Goal: Transaction & Acquisition: Book appointment/travel/reservation

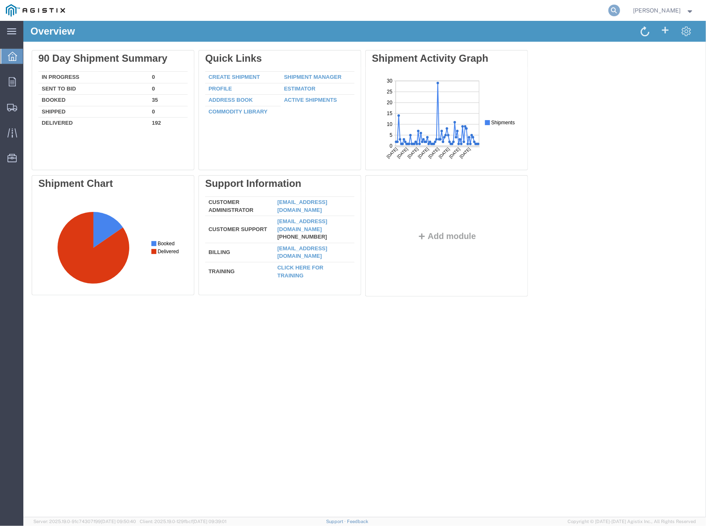
click at [615, 12] on icon at bounding box center [615, 11] width 12 height 12
click at [404, 6] on input "search" at bounding box center [482, 10] width 254 height 20
paste input "56571590"
type input "56571590"
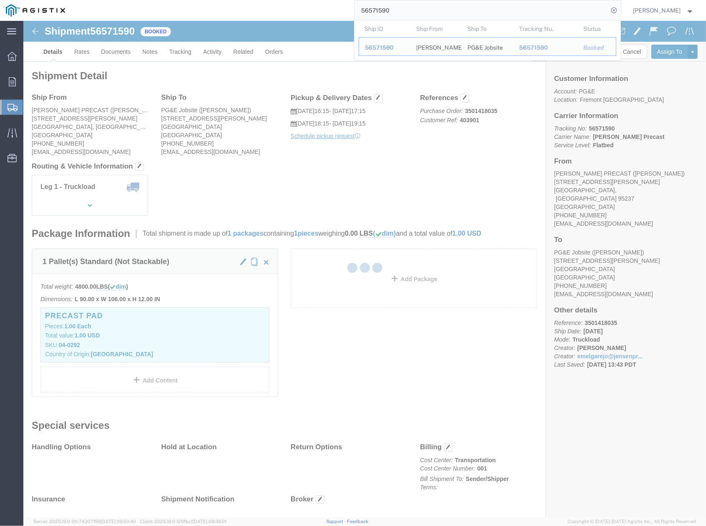
click at [499, 144] on div at bounding box center [364, 269] width 683 height 497
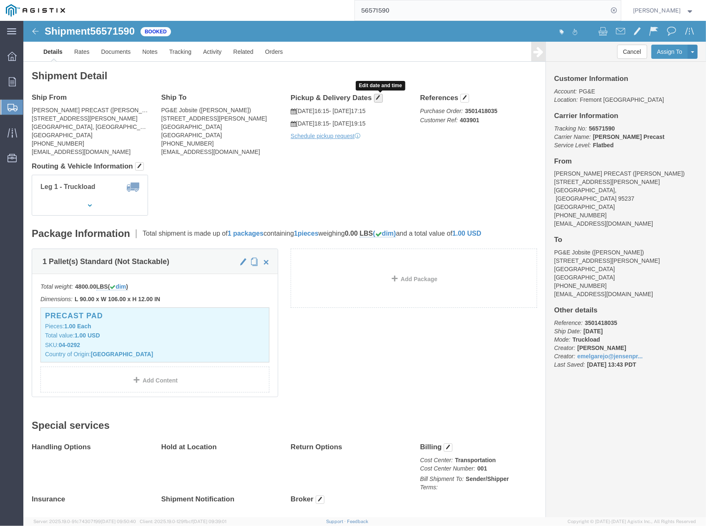
click span "button"
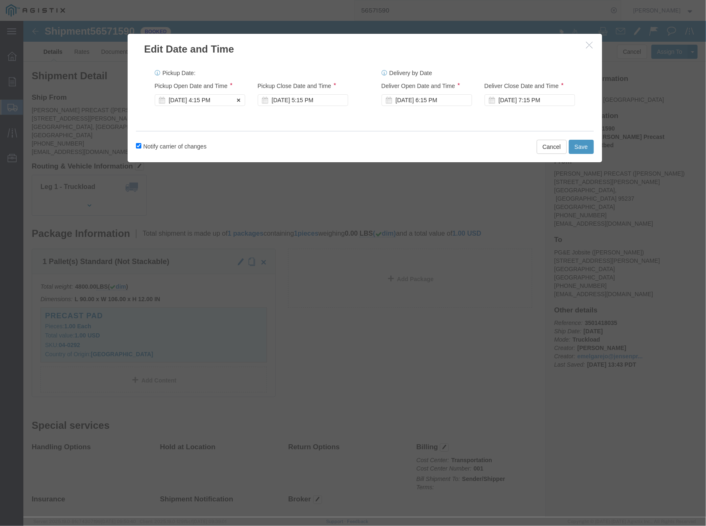
click div "Sep 19 2025 4:15 PM"
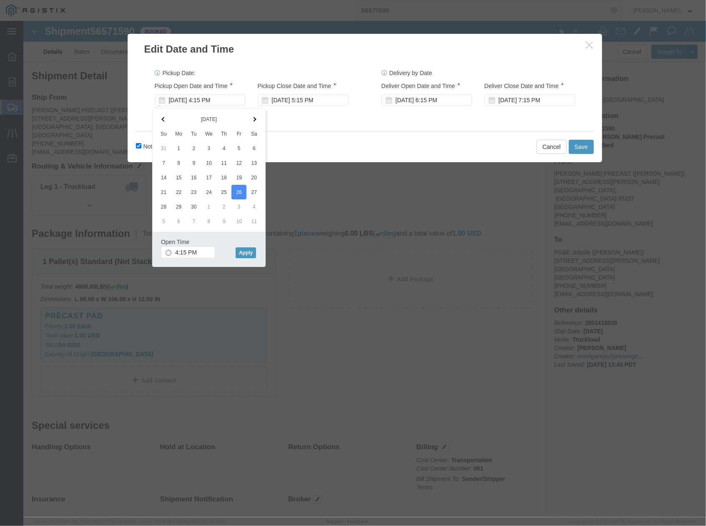
click div "Pickup Date: Pickup Start Date Pickup Start Time Pickup Open Date and Time Sep …"
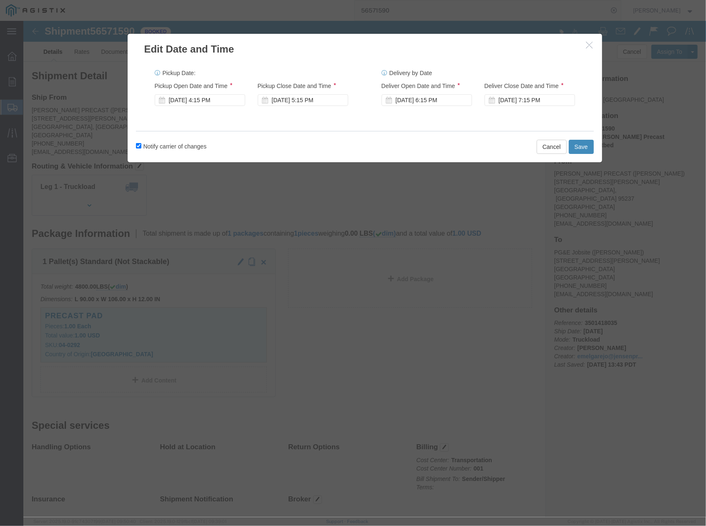
click button "Save"
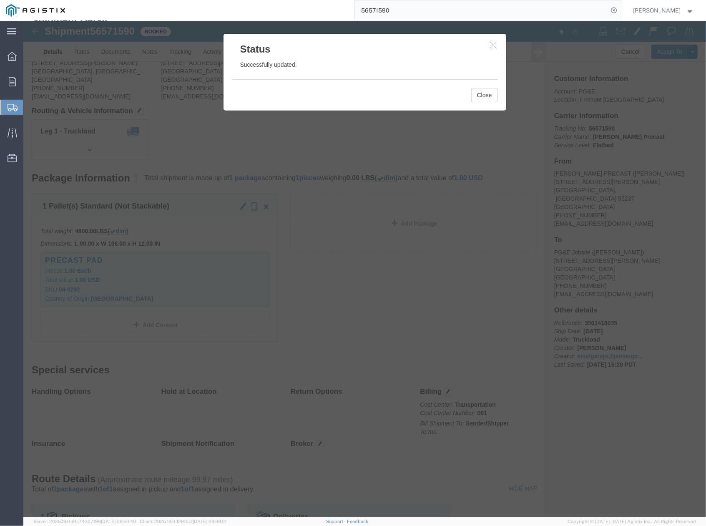
scroll to position [111, 0]
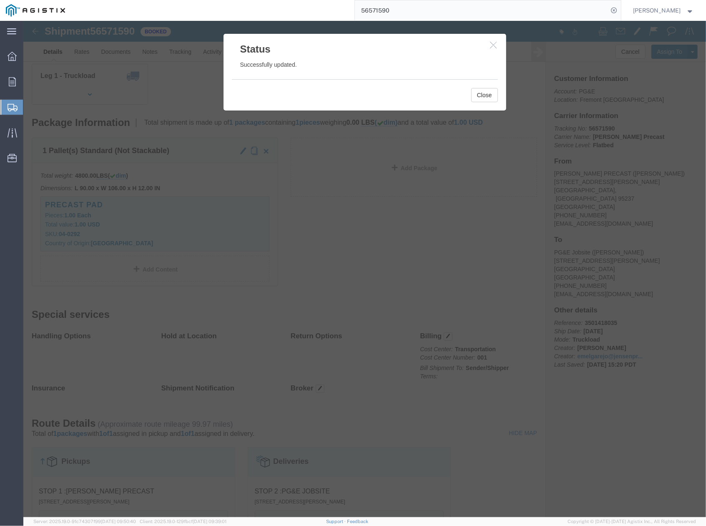
click div
click button "Close"
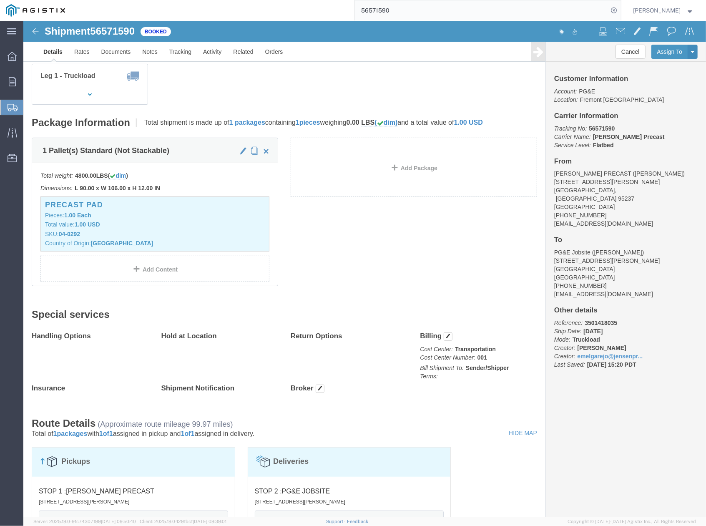
click div "1 Pallet(s) Standard (Not Stackable) Total weight: 4800.00 LBS ( dim ) Dimensio…"
click link "Clone Shipment"
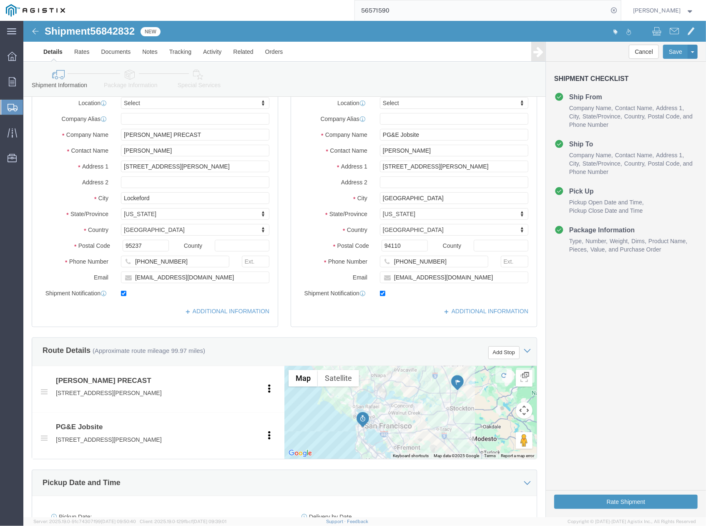
select select
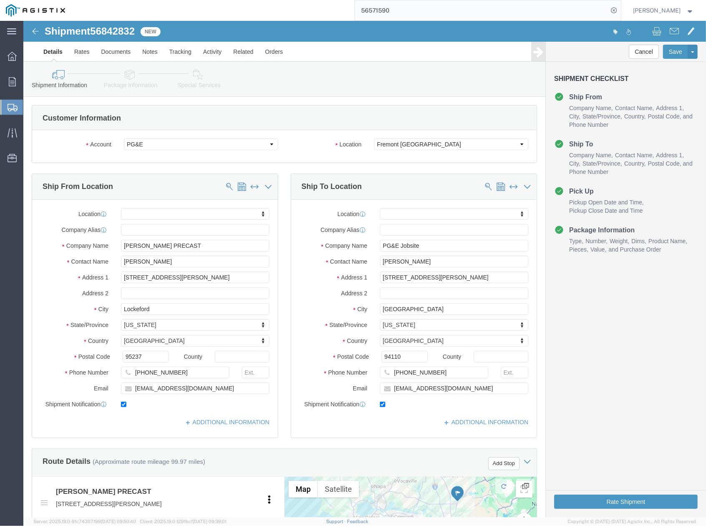
drag, startPoint x: 387, startPoint y: 177, endPoint x: 373, endPoint y: 161, distance: 21.6
click div "Ship To Location"
click select "Select All Others Fremont DC Fresno DC Wheatland DC"
select select "19996"
click select "Select All Others Fremont DC Fresno DC Wheatland DC"
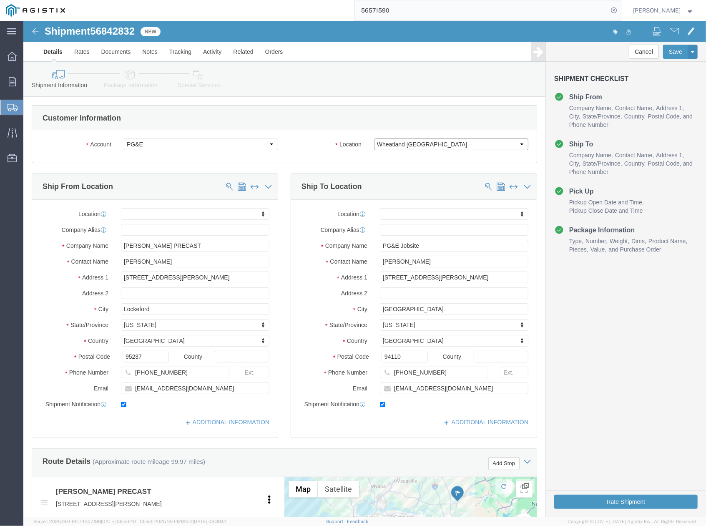
scroll to position [111, 0]
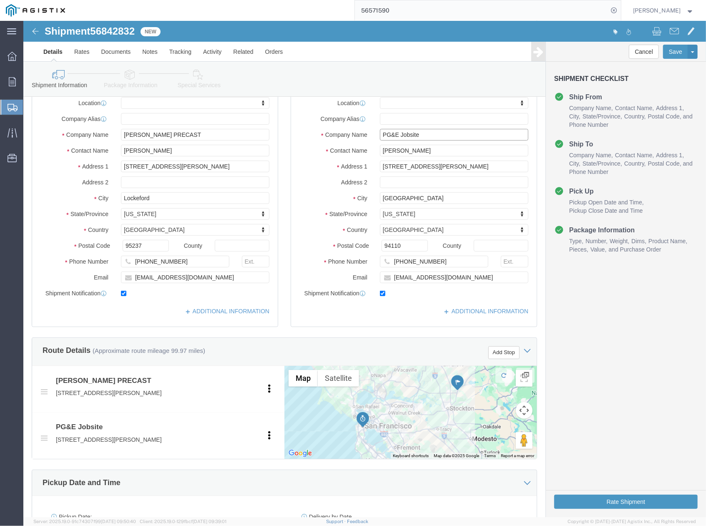
drag, startPoint x: 374, startPoint y: 115, endPoint x: 346, endPoint y: 115, distance: 28.4
click div "Company Name PG&E Jobsite"
type input "UECCO Jobsite"
drag, startPoint x: 421, startPoint y: 147, endPoint x: 349, endPoint y: 153, distance: 71.6
click div "Location My Profile Location (OBSOLETE) BURNEY SC - GC TRAILER (OBSOLETE) BURNE…"
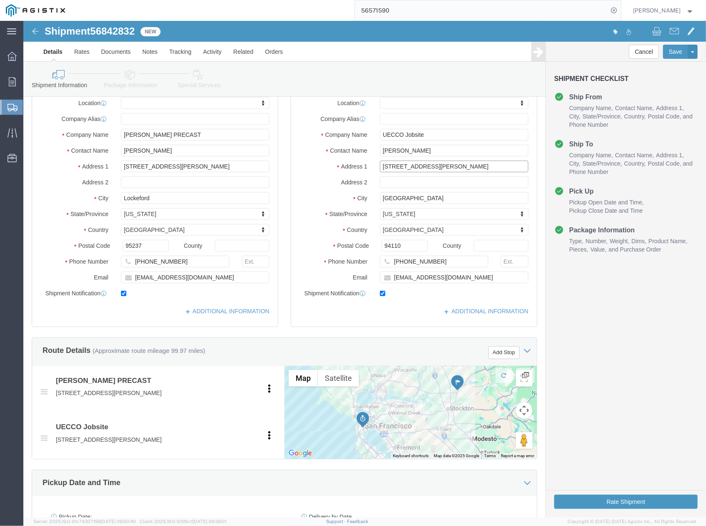
paste input "AWSON DR & PARKGREEN DR"
type input "AWSON DR & PARKGREEN DR"
select select
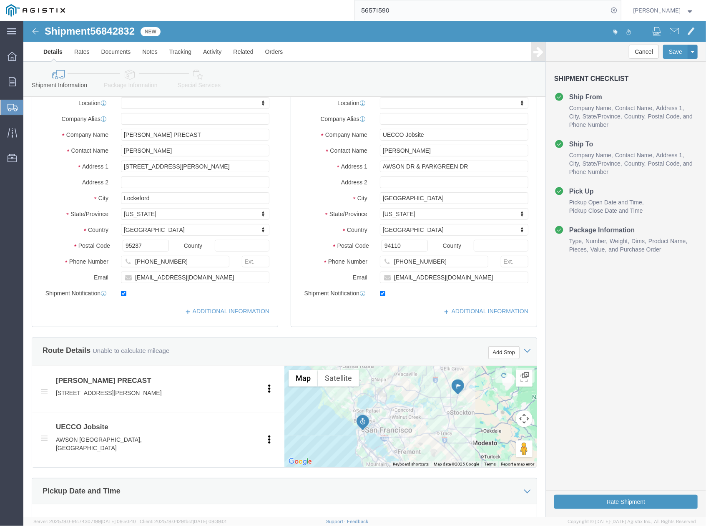
drag, startPoint x: 403, startPoint y: 184, endPoint x: 391, endPoint y: 184, distance: 11.7
click div "Location My Profile Location (OBSOLETE) BURNEY SC - GC TRAILER (OBSOLETE) BURNE…"
drag, startPoint x: 408, startPoint y: 180, endPoint x: 348, endPoint y: 183, distance: 60.1
click div "San Francisco"
paste input "DIXON"
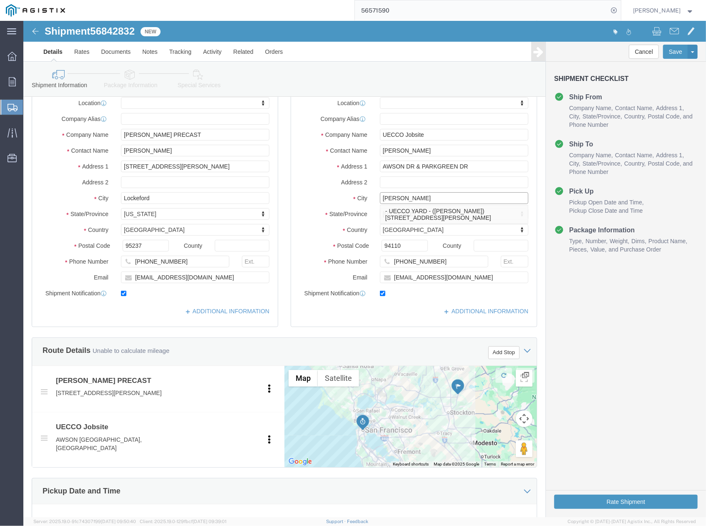
type input "DIXON"
select select
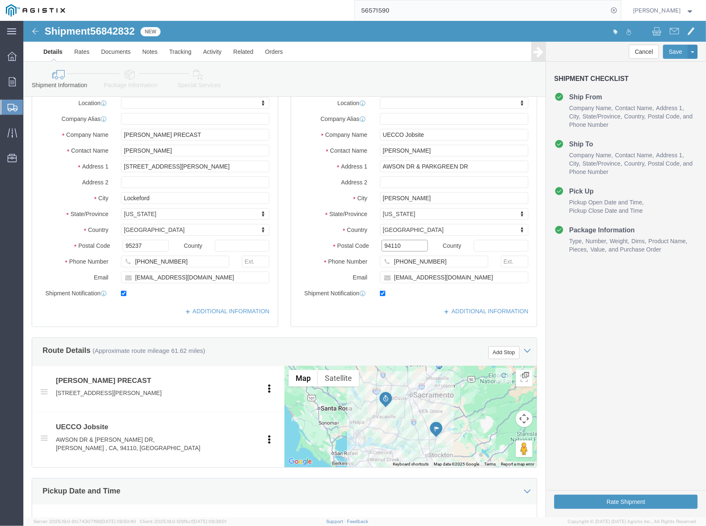
drag, startPoint x: 378, startPoint y: 225, endPoint x: 356, endPoint y: 214, distance: 24.1
click div "Postal Code 94110"
paste input "9562"
type input "95620"
select select
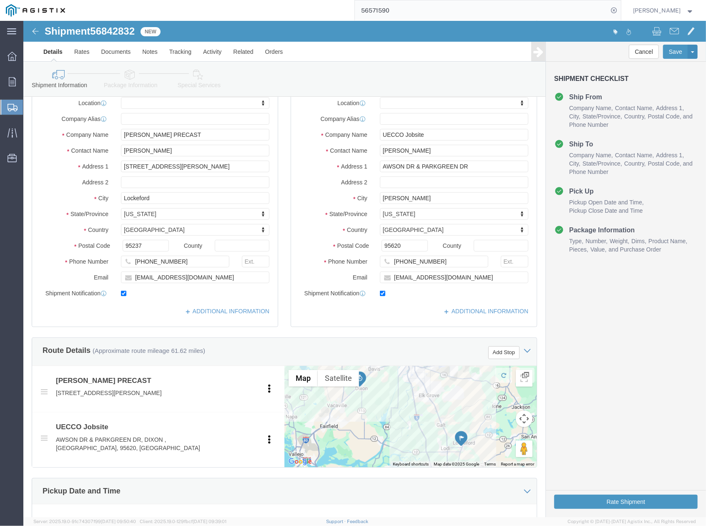
click label "City"
drag, startPoint x: 402, startPoint y: 134, endPoint x: 345, endPoint y: 133, distance: 56.8
click div "Contact Name Dakota Reynolds"
paste input "Nick Hanhan"
type input "Nick Hanhan"
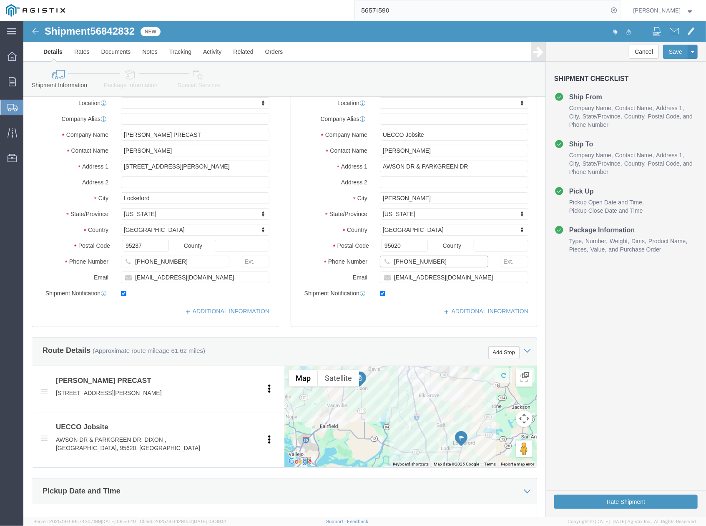
drag, startPoint x: 404, startPoint y: 239, endPoint x: 350, endPoint y: 240, distance: 54.7
click div "415-302-2025"
paste input "707.741.1170"
type input "707.741.1170"
drag, startPoint x: 396, startPoint y: 260, endPoint x: 352, endPoint y: 258, distance: 44.3
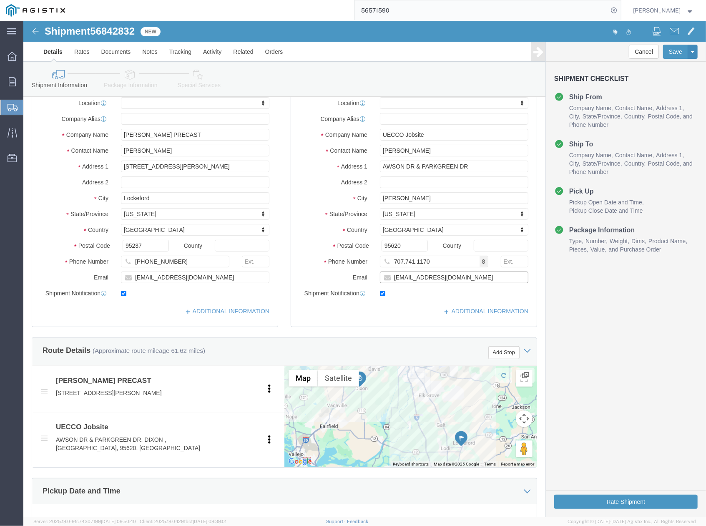
click div "dor7@pge.com"
paste input "nhanhan@undergroundconstruction"
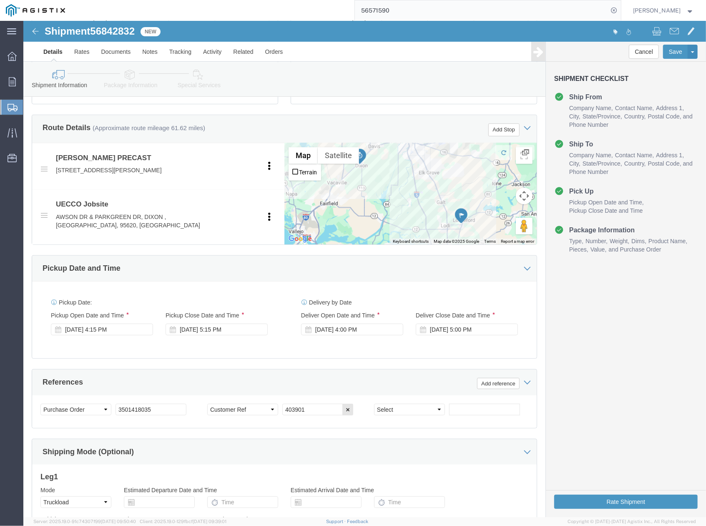
scroll to position [432, 0]
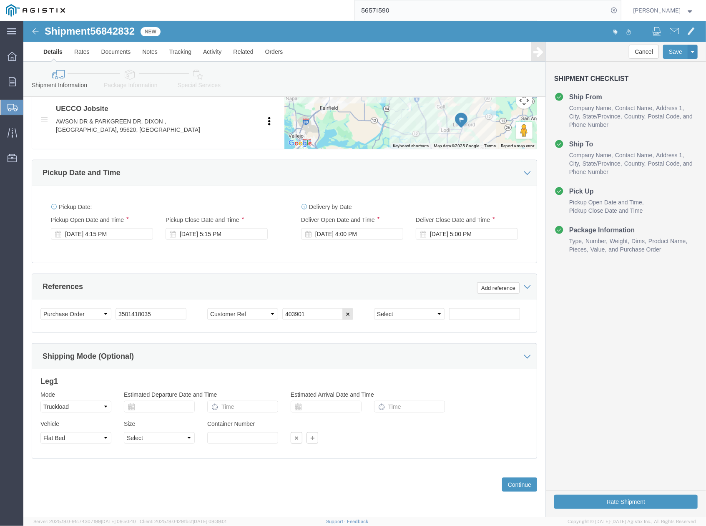
type input "[EMAIL_ADDRESS][DOMAIN_NAME]"
drag, startPoint x: 292, startPoint y: 297, endPoint x: 246, endPoint y: 295, distance: 46.3
click div "Select Account Type Activity ID Airline Appointment Number ASN Batch Request # …"
paste input "9560"
type input "409560"
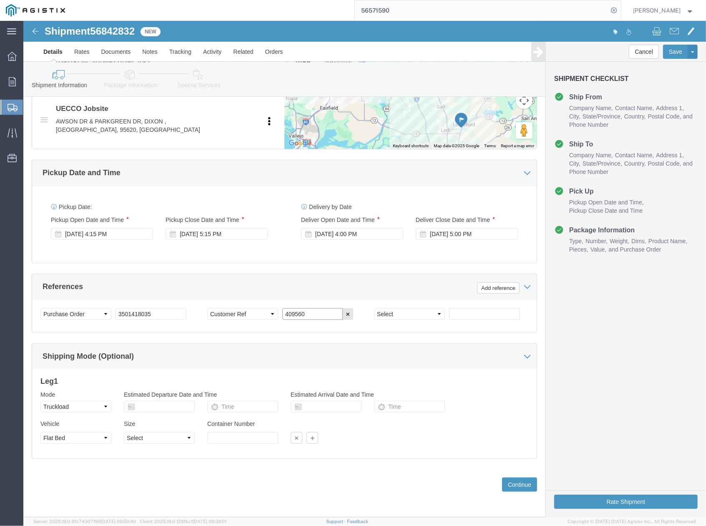
drag, startPoint x: 287, startPoint y: 290, endPoint x: 258, endPoint y: 292, distance: 29.3
click input "409560"
click div "Sep 26 2025 4:15 PM"
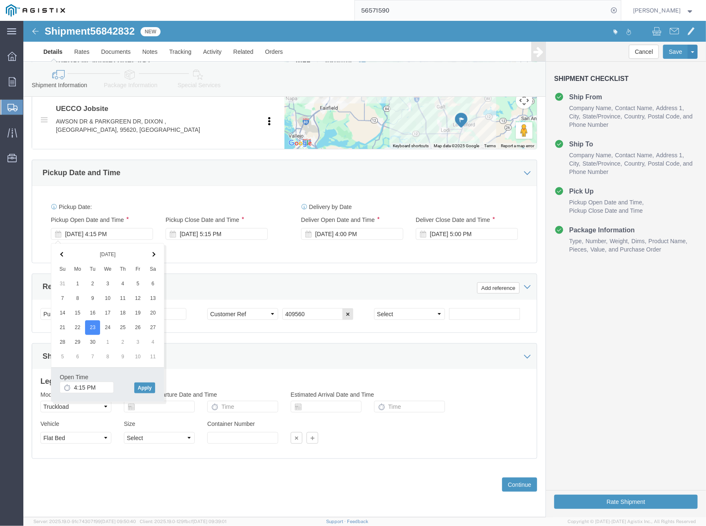
drag, startPoint x: 201, startPoint y: 240, endPoint x: 245, endPoint y: 227, distance: 46.6
click div "Pickup Date: Pickup Start Date Pickup Start Time Pickup Open Date and Time Sep …"
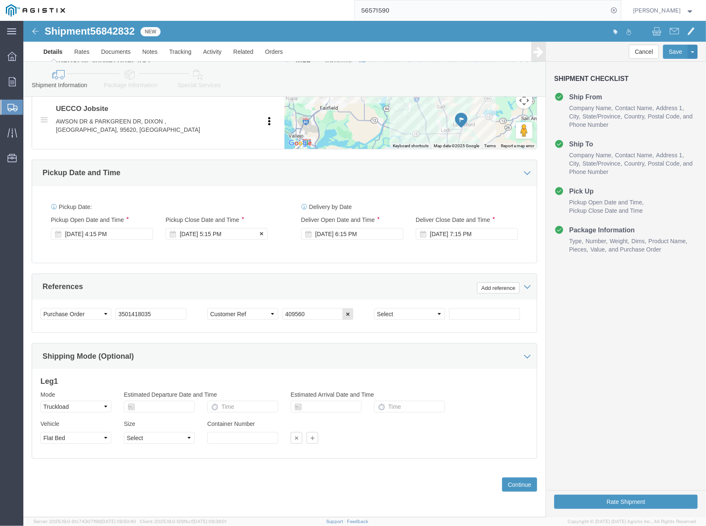
click div "Sep 26 2025 5:15 PM"
click button "Apply"
click div "Sep 26 2025 6:15 PM"
drag, startPoint x: 367, startPoint y: 361, endPoint x: 370, endPoint y: 351, distance: 10.6
click div "Open Time 6:15 PM Sep 23 2025 6:15 PM - Sep 23 2025 6:15 PM Cancel Apply"
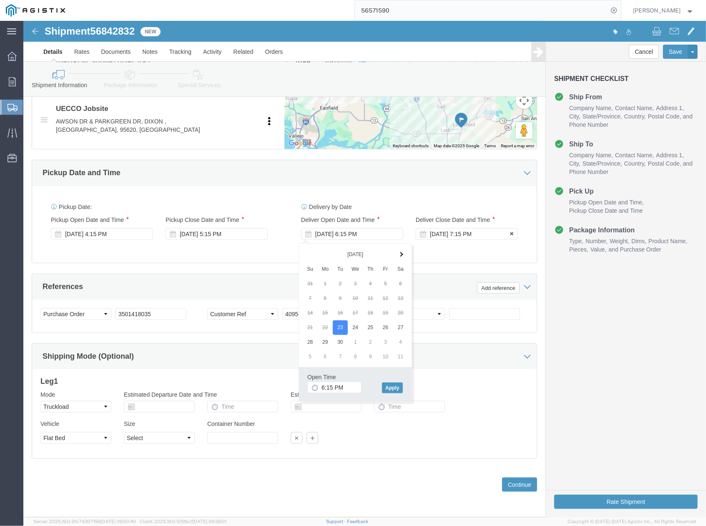
click div "Sep 26 2025 7:15 PM"
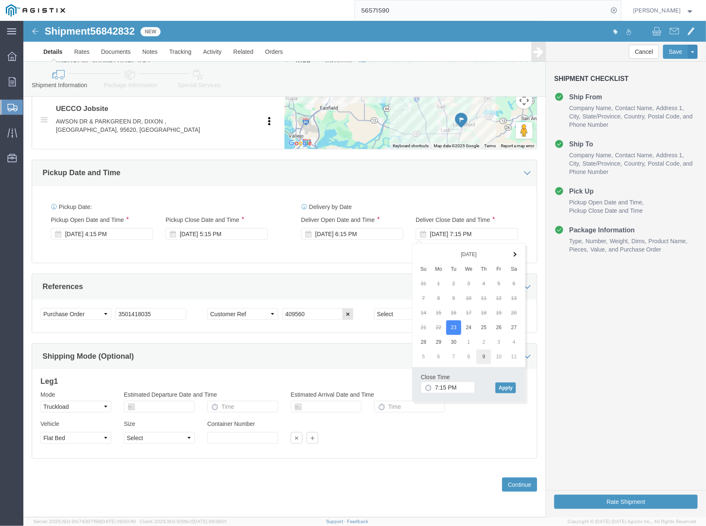
drag, startPoint x: 428, startPoint y: 308, endPoint x: 456, endPoint y: 338, distance: 40.8
click button "Apply"
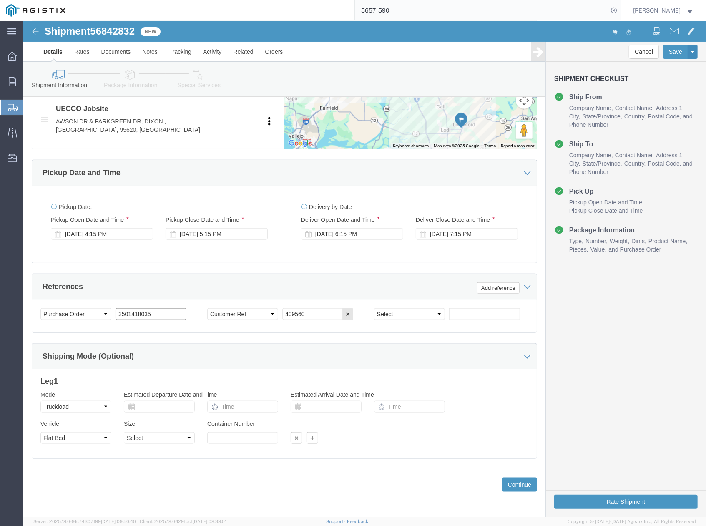
drag, startPoint x: 139, startPoint y: 295, endPoint x: 86, endPoint y: 290, distance: 53.7
click div "Select Account Type Activity ID Airline Appointment Number ASN Batch Request # …"
paste input "5726"
type input "3501415726"
click button "Continue"
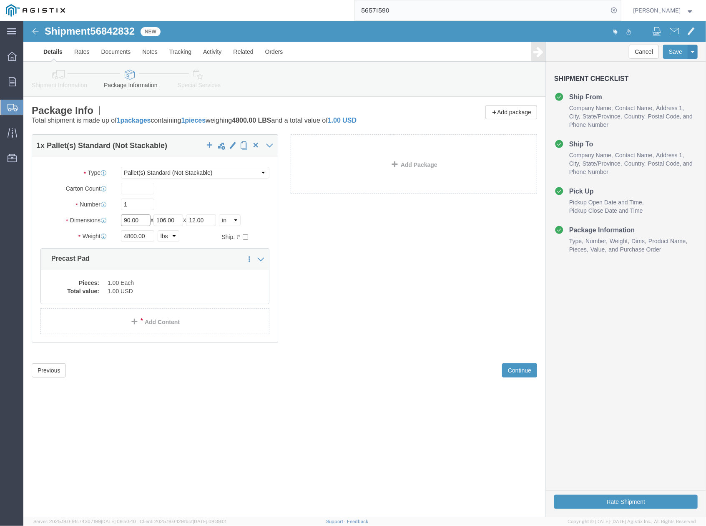
drag, startPoint x: 122, startPoint y: 201, endPoint x: 92, endPoint y: 203, distance: 30.5
click div "Length 90.00 x Width 106.00 x Height 12.00 Select cm ft in"
type input "48"
drag, startPoint x: 159, startPoint y: 199, endPoint x: 132, endPoint y: 202, distance: 26.8
click div "Length 48 x Width 106.00 x Height 12.00 Select cm ft in"
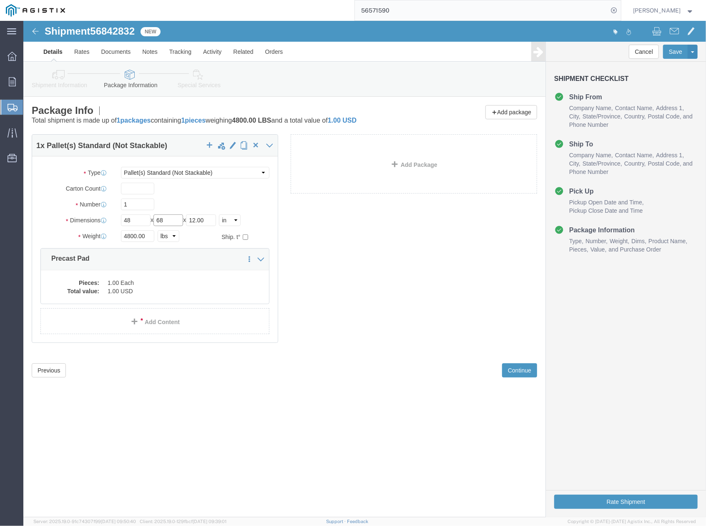
type input "68"
drag, startPoint x: 183, startPoint y: 199, endPoint x: 164, endPoint y: 200, distance: 19.2
click div "Length 48 x Width 68 x Height 12.00 Select cm ft in"
type input "60"
click dd "1.00 Each"
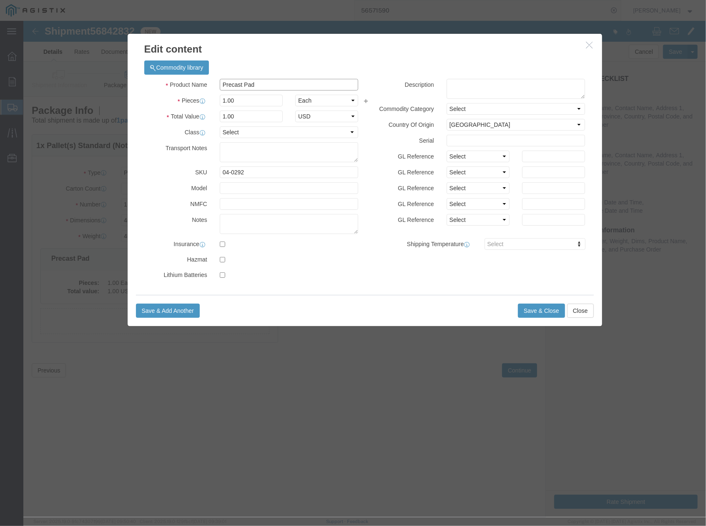
drag, startPoint x: 241, startPoint y: 63, endPoint x: 191, endPoint y: 70, distance: 50.9
click div "Precast Pad"
type input "# 6 SPLICE IVT ASSEMBLY"
drag, startPoint x: 221, startPoint y: 153, endPoint x: 192, endPoint y: 154, distance: 29.2
click div "04-0292"
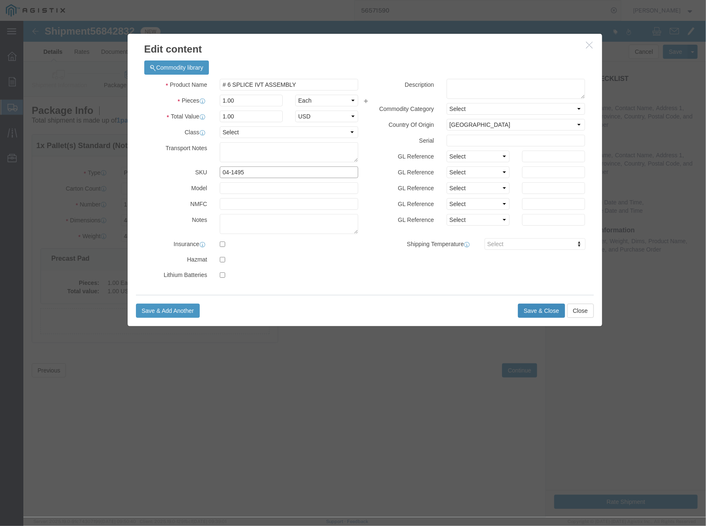
type input "04-1495"
click button "Save & Close"
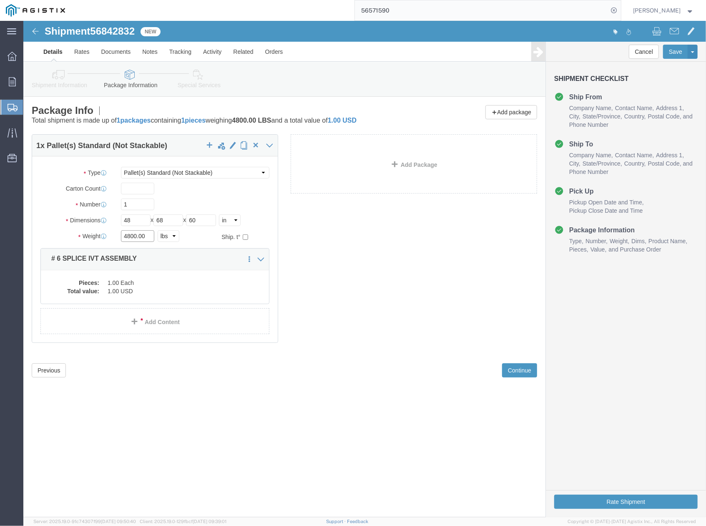
drag, startPoint x: 122, startPoint y: 217, endPoint x: 92, endPoint y: 221, distance: 30.7
click div "Weight 4800.00 Select kgs lbs Ship. t°"
type input "12000"
drag, startPoint x: 152, startPoint y: 202, endPoint x: 133, endPoint y: 202, distance: 19.2
click div "Length 48 x Width 68 x Height 60 Select cm ft in"
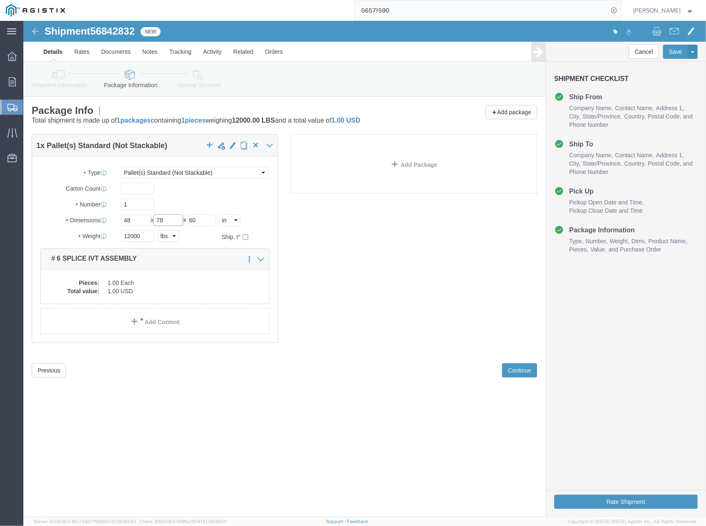
type input "78"
drag, startPoint x: 66, startPoint y: 8, endPoint x: 113, endPoint y: 9, distance: 47.6
click h1 "Shipment 56842832"
copy h1 "56842832"
click button "Rate Shipment"
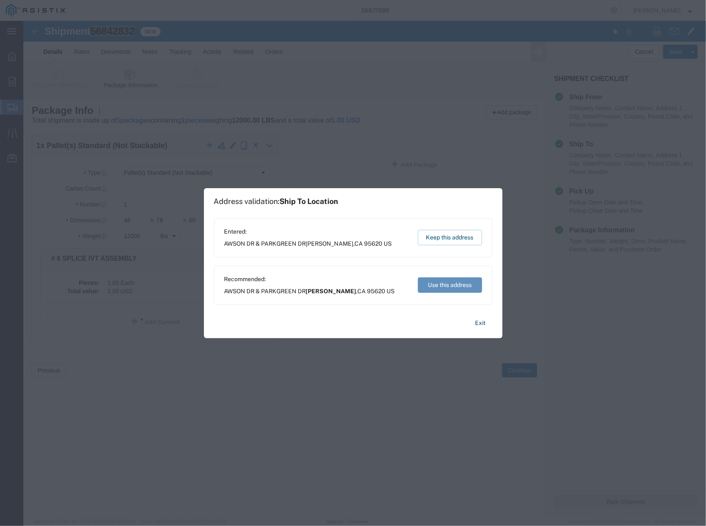
click at [453, 289] on button "Use this address" at bounding box center [450, 284] width 64 height 15
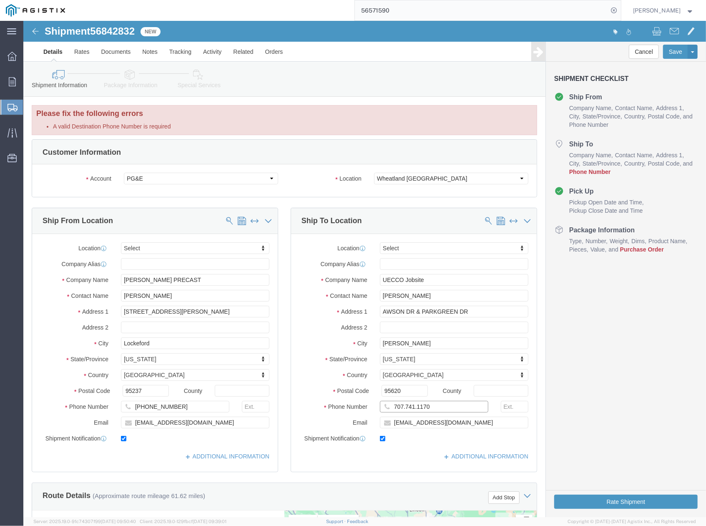
click input "707.741.1170"
click input "707-741.1170"
type input "[PHONE_NUMBER]"
click button "Rate Shipment"
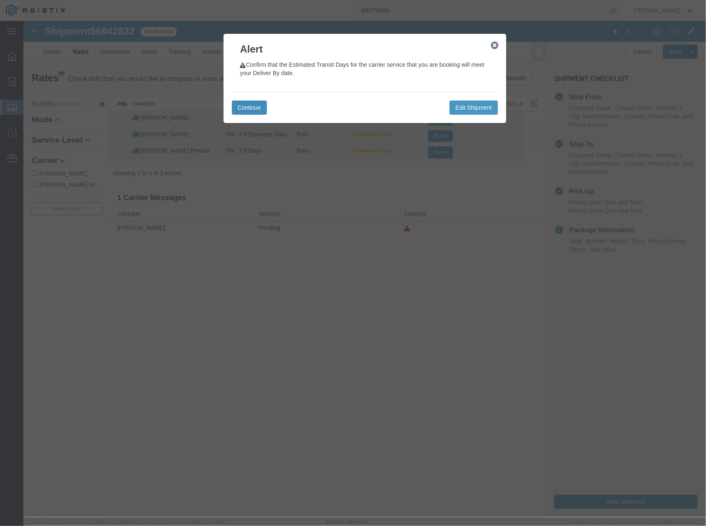
click at [243, 100] on button "Continue" at bounding box center [249, 107] width 35 height 14
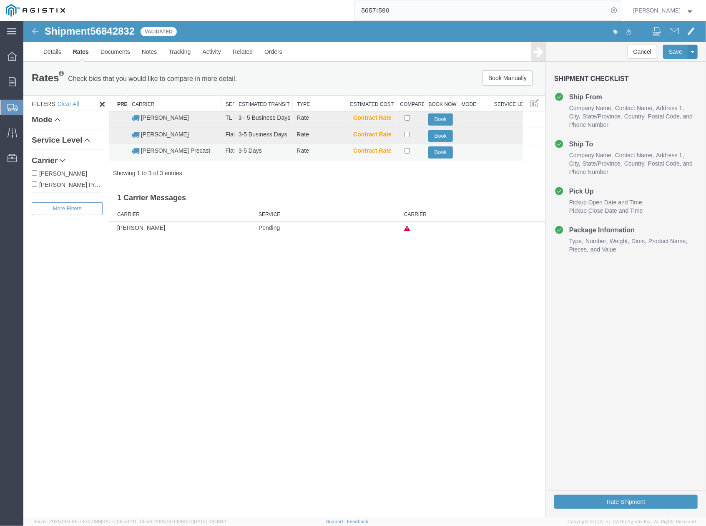
click at [437, 159] on td "Book" at bounding box center [440, 152] width 33 height 16
click at [437, 155] on button "Book" at bounding box center [440, 152] width 25 height 12
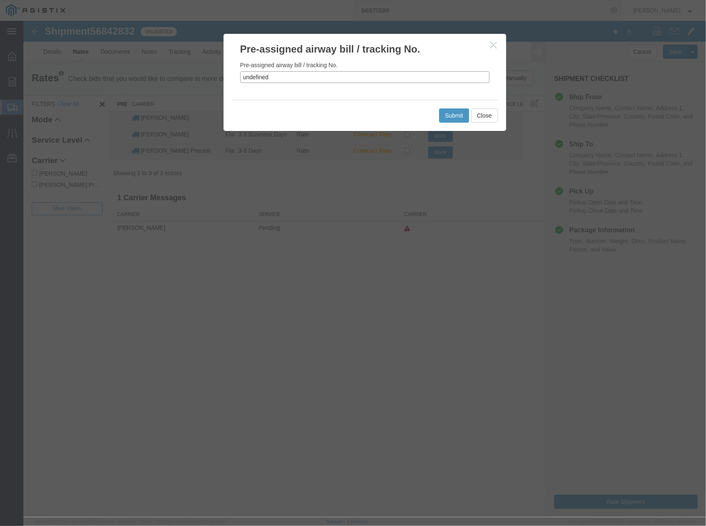
drag, startPoint x: 275, startPoint y: 78, endPoint x: 237, endPoint y: 76, distance: 37.6
click at [237, 76] on div "Pre-assigned airway bill / tracking No. undefined" at bounding box center [364, 77] width 283 height 43
paste input "56842832"
type input "56842832"
click at [454, 116] on button "Submit" at bounding box center [454, 115] width 30 height 14
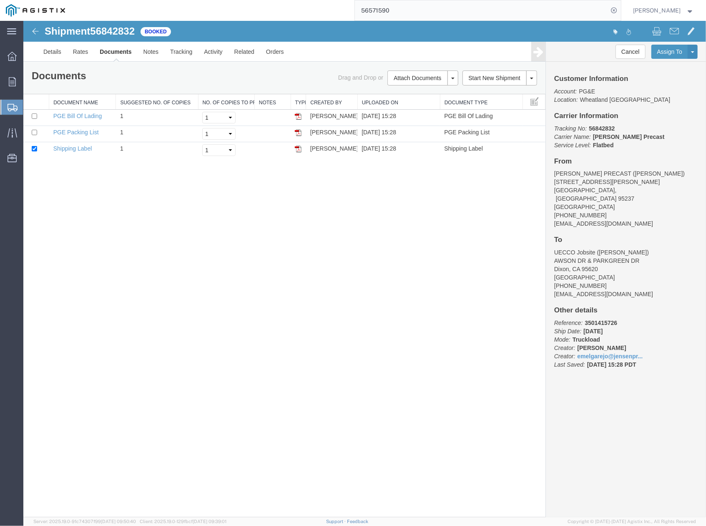
drag, startPoint x: 469, startPoint y: 214, endPoint x: 562, endPoint y: 38, distance: 199.0
click at [469, 212] on div "Shipment 56842832 3 of 3 Booked Details Rates Documents Notes Tracking Activity…" at bounding box center [364, 268] width 683 height 497
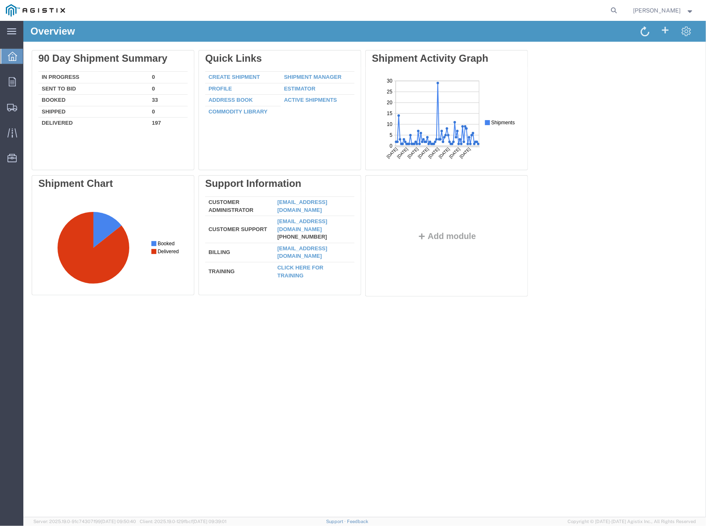
click at [478, 401] on div "Overview Delete 90 Day Shipment Summary In Progress 0 Sent To Bid 0 Booked 33 S…" at bounding box center [364, 268] width 683 height 497
click at [622, 12] on form at bounding box center [614, 10] width 13 height 21
click at [617, 12] on icon at bounding box center [615, 11] width 12 height 12
drag, startPoint x: 464, startPoint y: 3, endPoint x: 458, endPoint y: 7, distance: 7.5
click at [459, 5] on input "search" at bounding box center [482, 10] width 254 height 20
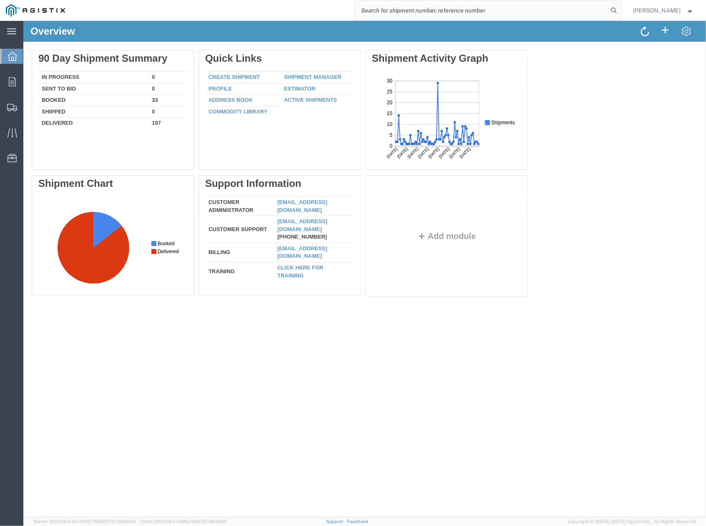
click at [455, 10] on input "search" at bounding box center [482, 10] width 254 height 20
paste input "56772352"
type input "56772352"
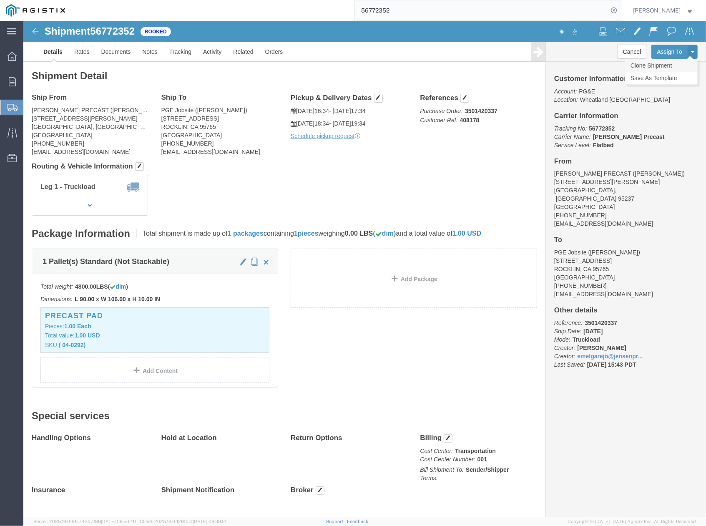
click link "Clone Shipment"
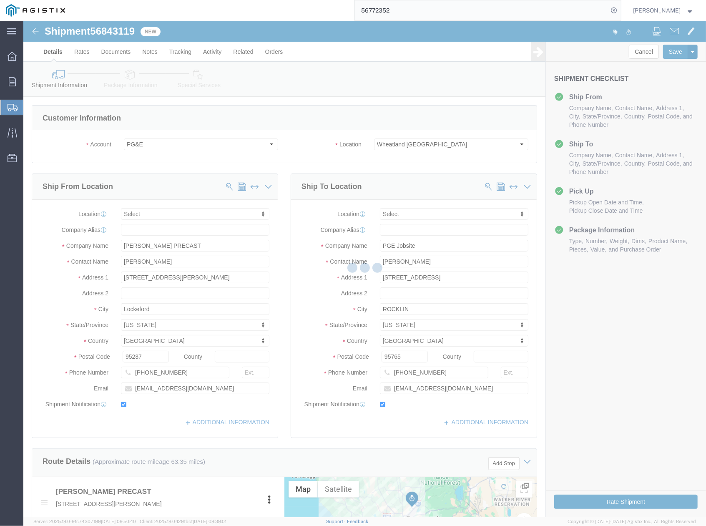
select select
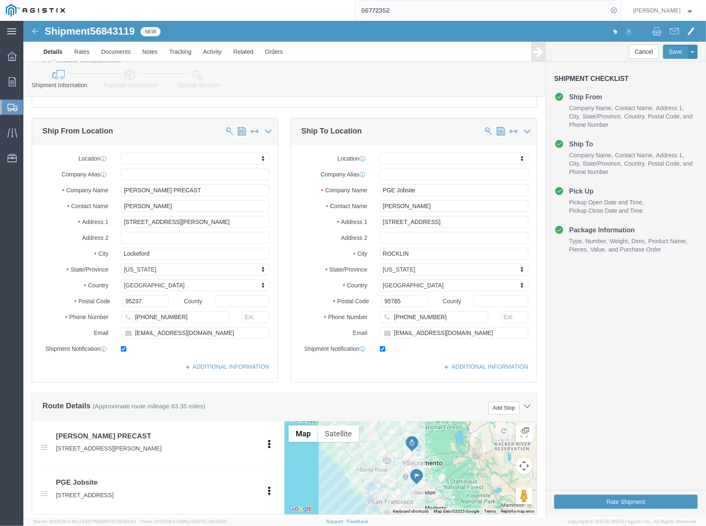
scroll to position [55, 0]
drag, startPoint x: 438, startPoint y: 190, endPoint x: 330, endPoint y: 184, distance: 108.2
click div "Contact Name GREG SYFTESTAD"
paste input "JERRITT PRICE 530-510-1575"
type input "JERRITT PRICE 530-510-1575"
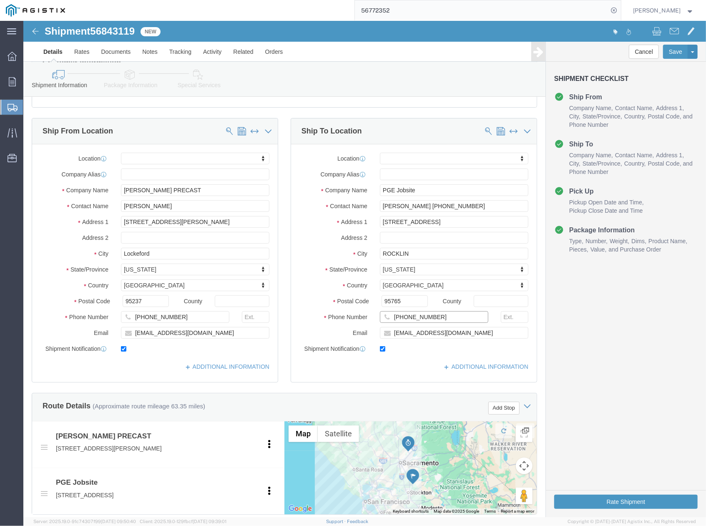
drag, startPoint x: 412, startPoint y: 296, endPoint x: 364, endPoint y: 299, distance: 48.5
click div "530-320-3187"
paste input "JERRITT PRICE 530-51"
drag, startPoint x: 409, startPoint y: 297, endPoint x: 350, endPoint y: 298, distance: 59.7
click div "JERRITT PRICE 530-51 0"
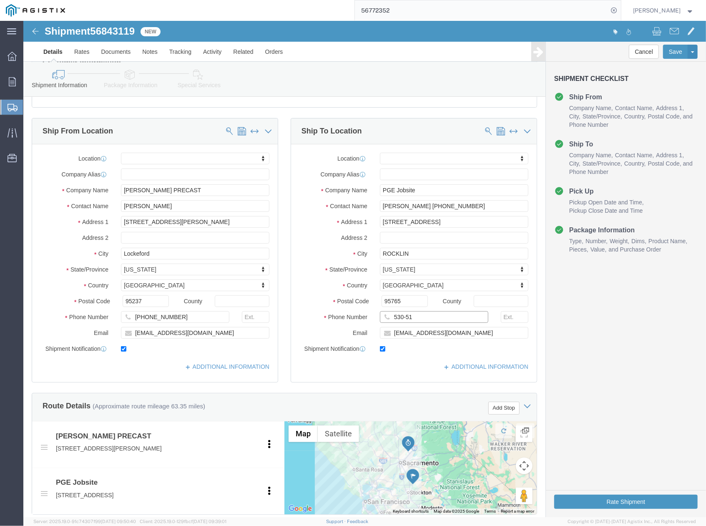
click input "530-51"
type input "530-510-1575"
drag, startPoint x: 450, startPoint y: 187, endPoint x: 401, endPoint y: 197, distance: 49.4
click div "Location My Profile Location (OBSOLETE) BURNEY SC - GC TRAILER (OBSOLETE) BURNE…"
type input "JERRITT PRICE"
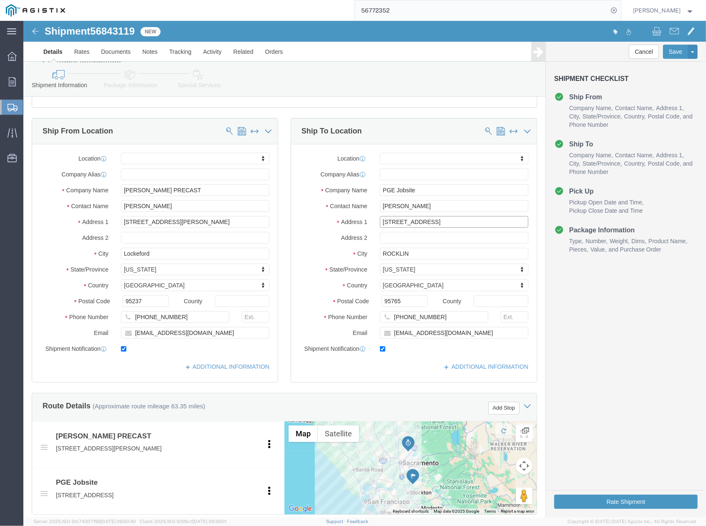
drag, startPoint x: 413, startPoint y: 204, endPoint x: 351, endPoint y: 207, distance: 61.8
click div "1240 SUNSET BLVD"
paste input "343 SACRAMETO ST,"
type input "343 SACRAMETO ST,"
select select
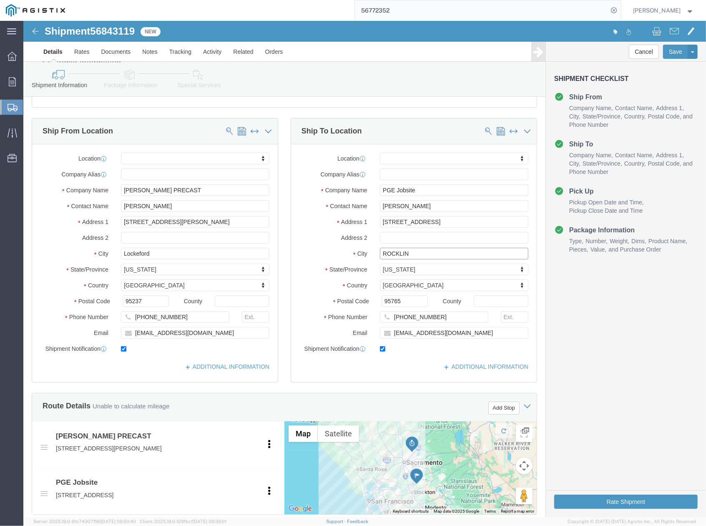
drag, startPoint x: 391, startPoint y: 232, endPoint x: 350, endPoint y: 239, distance: 40.6
click div "ROCKLIN"
paste input "AUBUR"
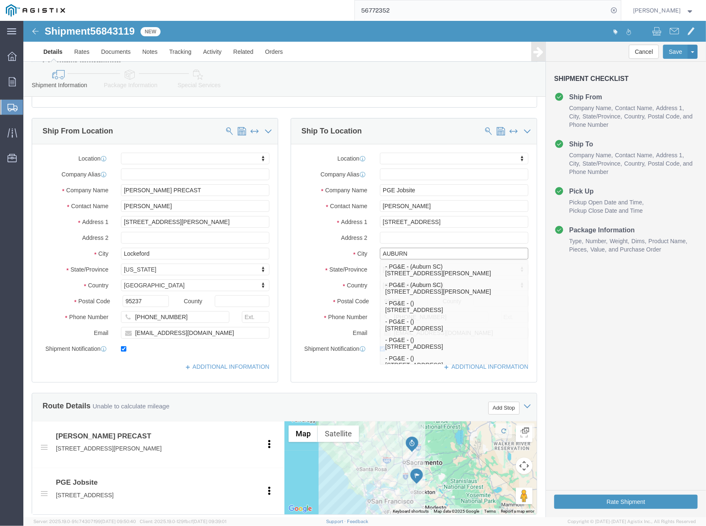
type input "AUBURN"
select select
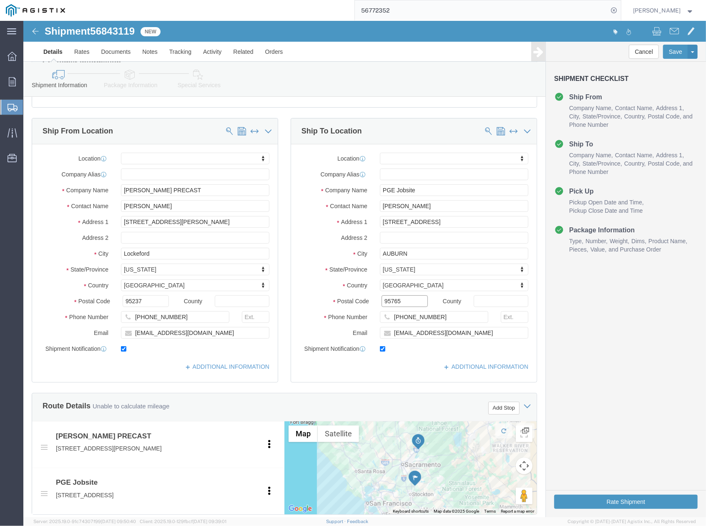
drag, startPoint x: 377, startPoint y: 282, endPoint x: 344, endPoint y: 284, distance: 33.0
click div "Postal Code 95765"
paste input "603"
type input "95603"
select select
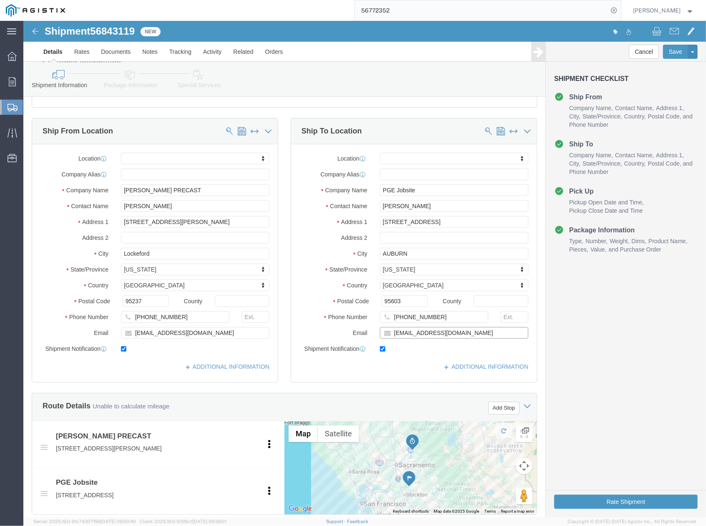
drag, startPoint x: 413, startPoint y: 315, endPoint x: 340, endPoint y: 316, distance: 73.0
click div "Email gdsf@pge.com"
paste input "JJPk"
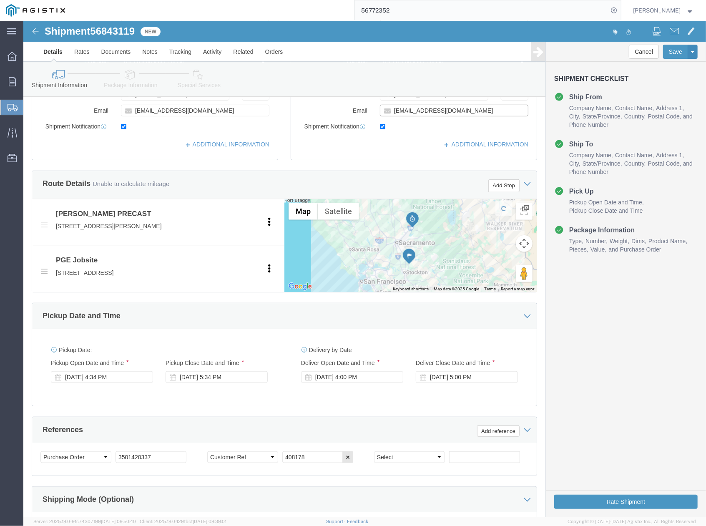
scroll to position [334, 0]
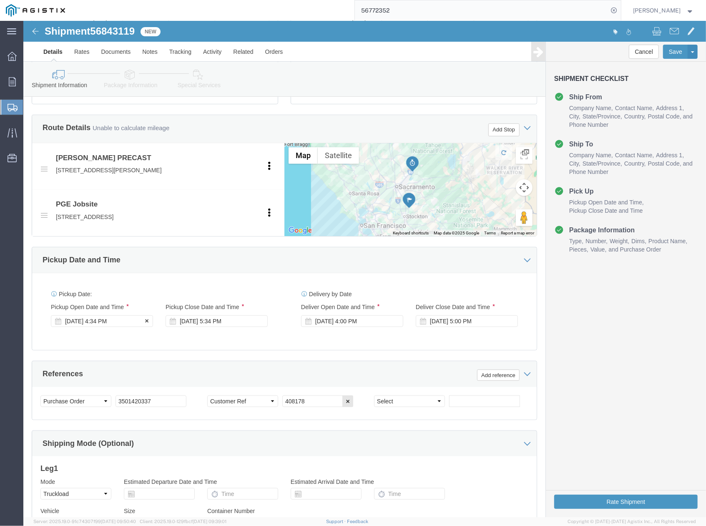
type input "JJPk@pge.com"
click div "Sep 19 2025 4:34 PM"
click div "Pickup Date: Pickup Start Date Pickup Start Time Pickup Open Date and Time Sep …"
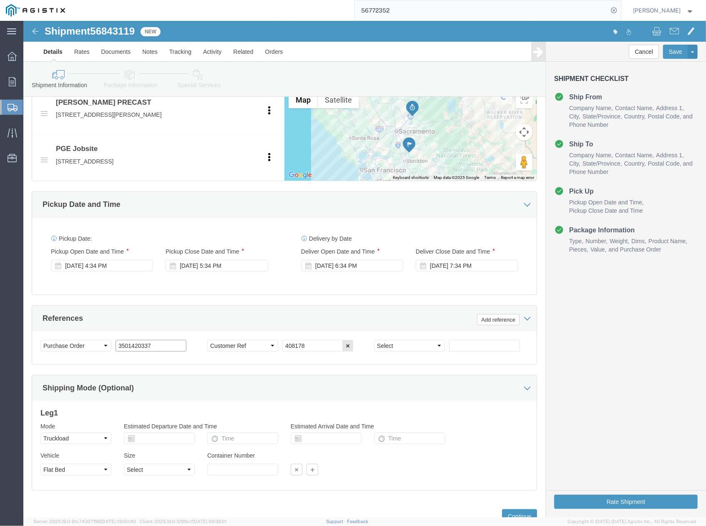
drag, startPoint x: 138, startPoint y: 329, endPoint x: 97, endPoint y: 335, distance: 41.3
click div "Select Account Type Activity ID Airline Appointment Number ASN Batch Request # …"
type input "3"
paste input "3501421493"
type input "3501421493"
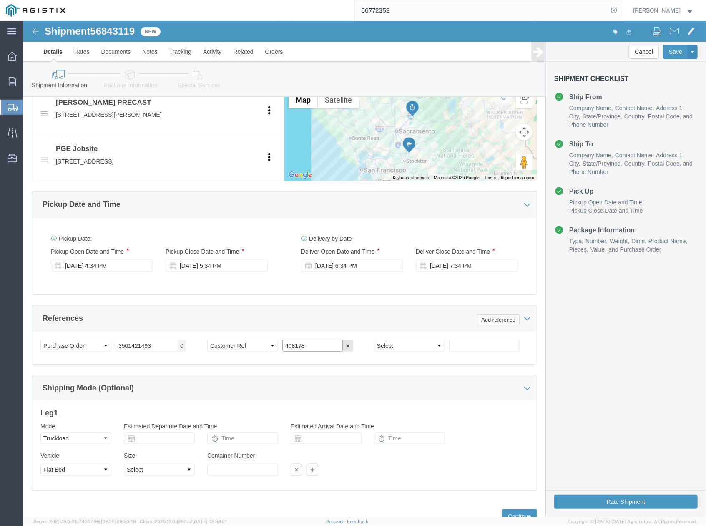
drag, startPoint x: 288, startPoint y: 328, endPoint x: 255, endPoint y: 332, distance: 32.7
click div "Select Account Type Activity ID Airline Appointment Number ASN Batch Request # …"
paste input "10017"
type input "410017"
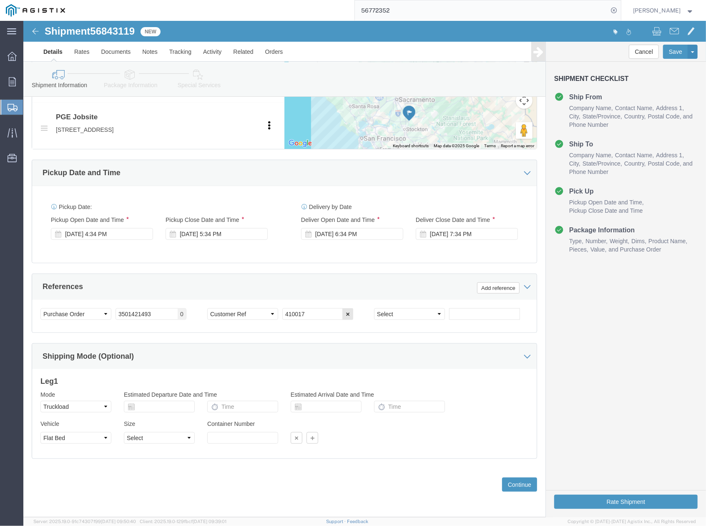
click div "Previous Continue"
click button "Continue"
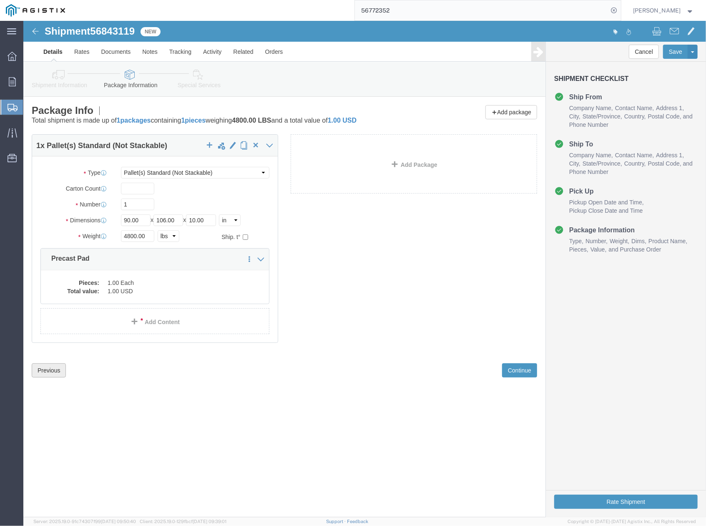
click button "Previous"
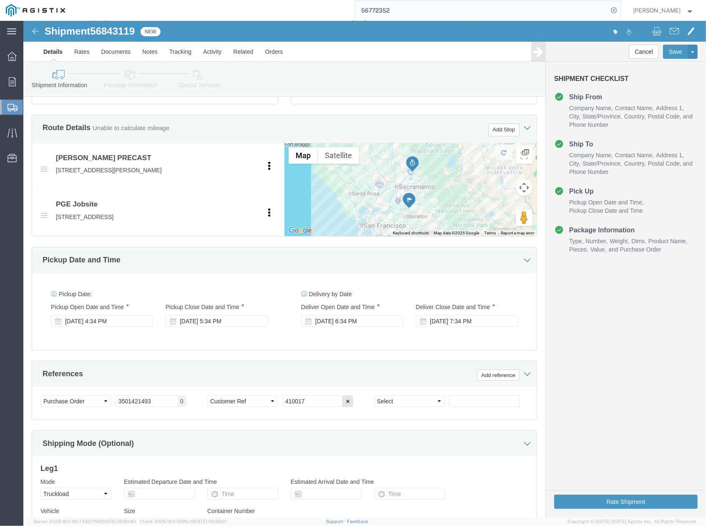
scroll to position [424, 0]
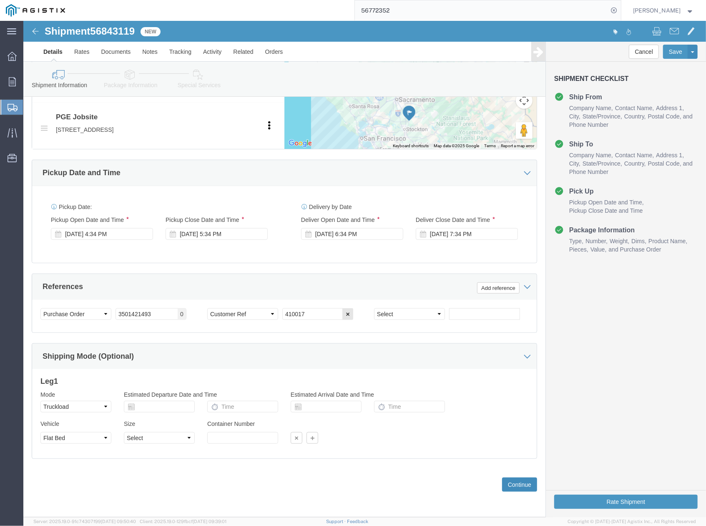
click button "Continue"
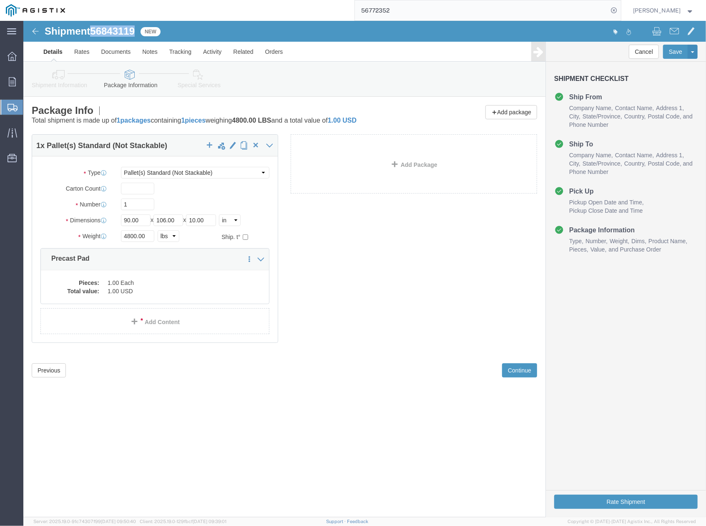
drag, startPoint x: 71, startPoint y: 11, endPoint x: 112, endPoint y: 11, distance: 40.9
click span "56843119"
copy span "56843119"
click button "Rate Shipment"
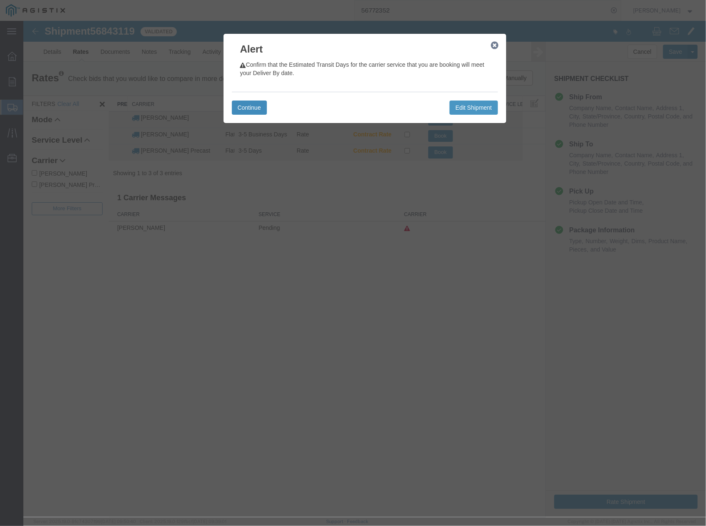
click at [254, 105] on button "Continue" at bounding box center [249, 107] width 35 height 14
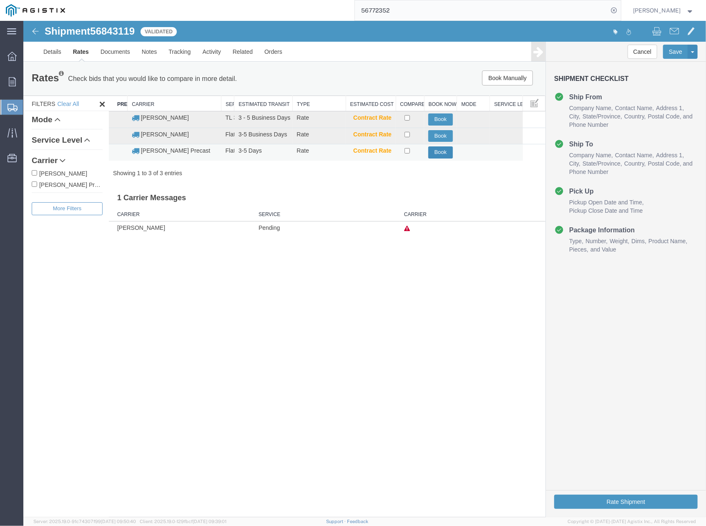
click at [437, 154] on button "Book" at bounding box center [440, 152] width 25 height 12
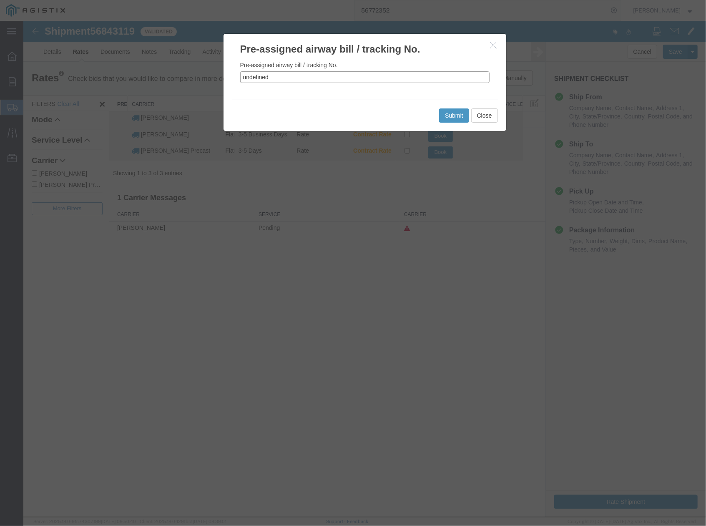
drag, startPoint x: 263, startPoint y: 78, endPoint x: 233, endPoint y: 81, distance: 30.2
click at [233, 81] on div "Pre-assigned airway bill / tracking No. undefined" at bounding box center [364, 77] width 283 height 43
paste input "56843119"
type input "56843119"
click at [443, 116] on button "Submit" at bounding box center [454, 115] width 30 height 14
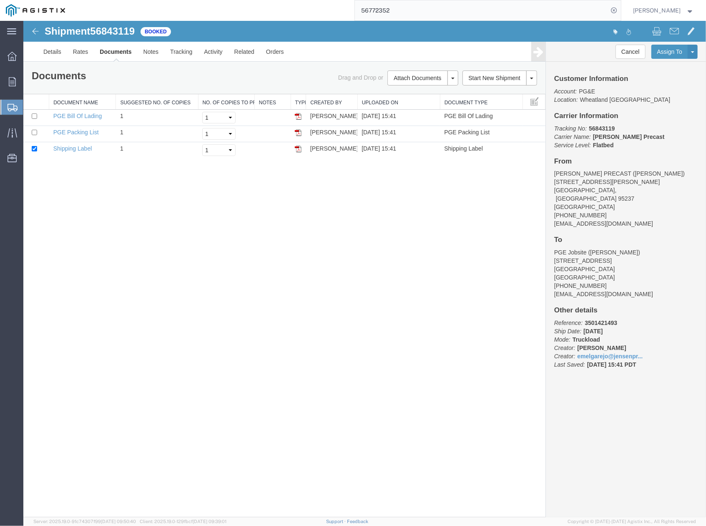
drag, startPoint x: 432, startPoint y: 331, endPoint x: 610, endPoint y: 105, distance: 287.9
click at [437, 328] on div "Shipment 56843119 3 of 3 Booked Details Rates Documents Notes Tracking Activity…" at bounding box center [364, 268] width 683 height 497
click at [665, 63] on link "Clone Shipment" at bounding box center [661, 65] width 72 height 13
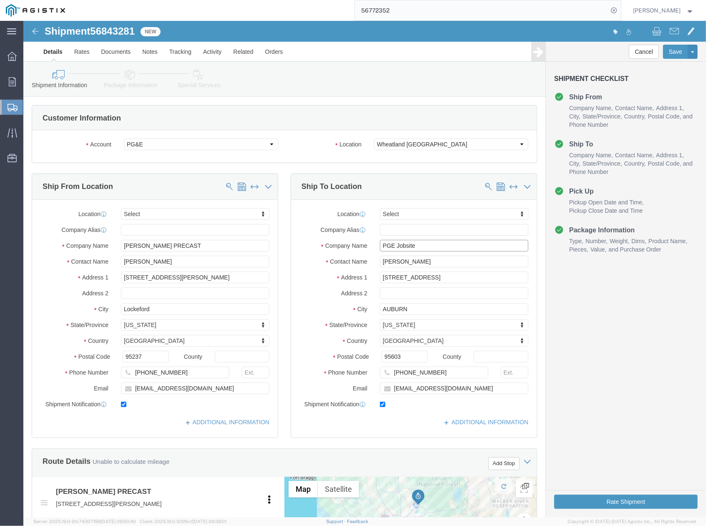
drag, startPoint x: 411, startPoint y: 228, endPoint x: 373, endPoint y: 232, distance: 38.6
click div "Location Select Select My Profile Location (OBSOLETE) BURNEY SC - GC TRAILER (O…"
type input "PGE Service Center"
drag, startPoint x: 442, startPoint y: 248, endPoint x: 384, endPoint y: 241, distance: 58.4
click div "Location Select Select My Profile Location (OBSOLETE) BURNEY SC - GC TRAILER (O…"
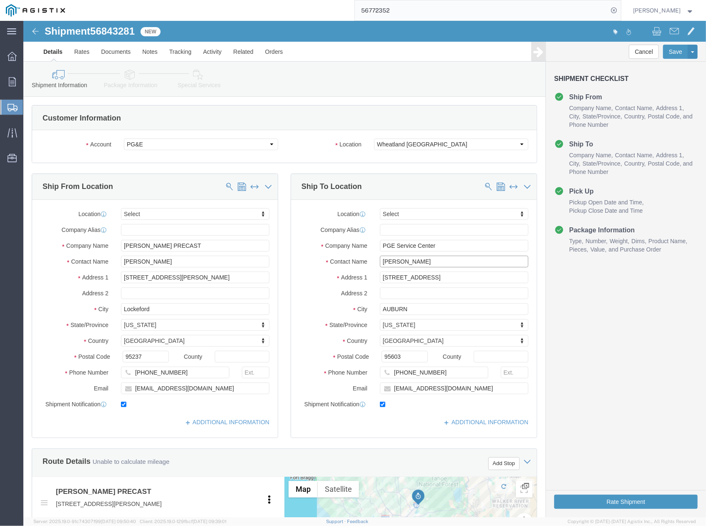
click input "JERRITT PRICE"
drag, startPoint x: 383, startPoint y: 240, endPoint x: 346, endPoint y: 243, distance: 36.9
click div "Contact Name JERRITT PRICE"
type input "v"
paste input "CASEY EKLUND"
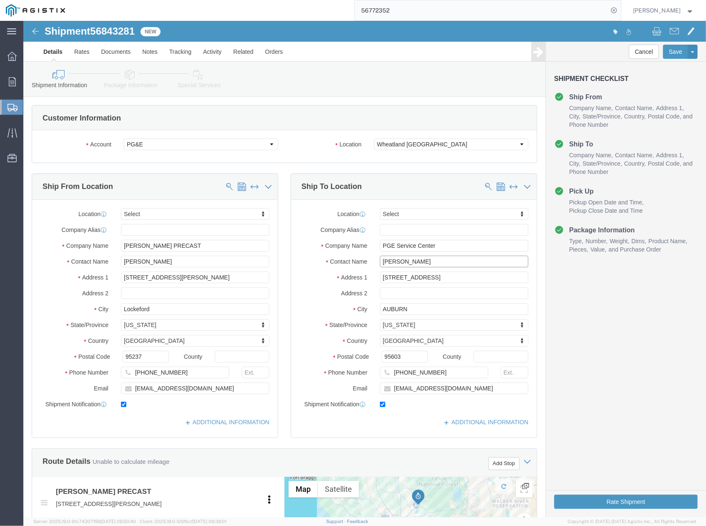
scroll to position [55, 0]
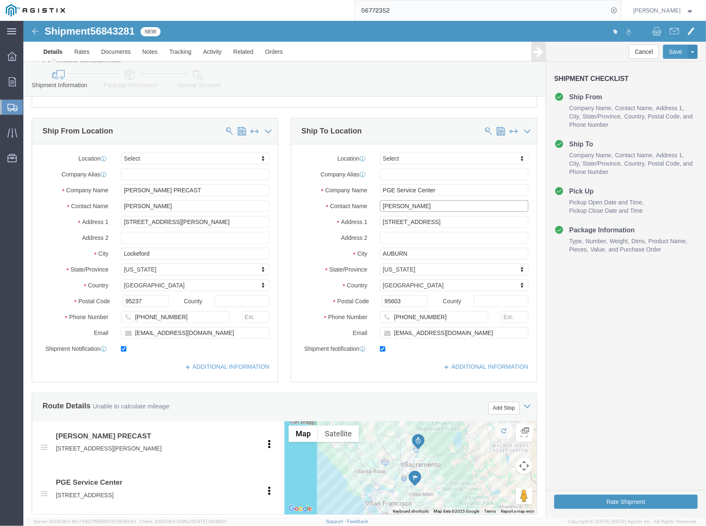
type input "CASEY EKLUND"
drag, startPoint x: 410, startPoint y: 300, endPoint x: 350, endPoint y: 302, distance: 60.1
click div "530-510-1575"
paste input "925-324-8711"
type input "925-324-8711"
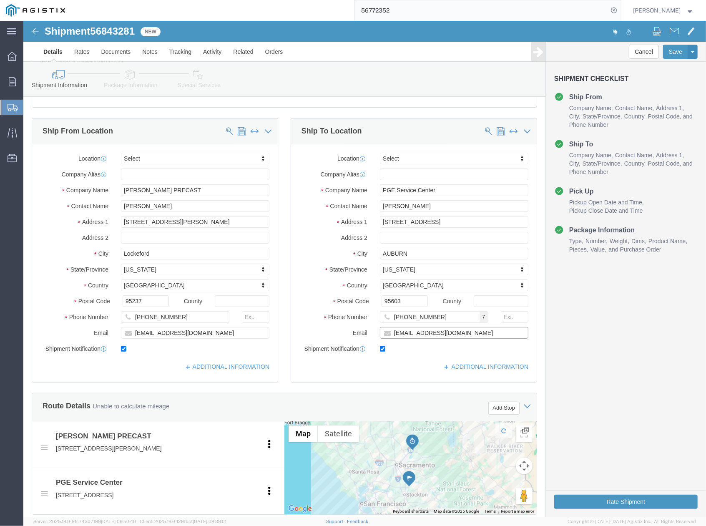
drag, startPoint x: 420, startPoint y: 318, endPoint x: 365, endPoint y: 319, distance: 55.1
click div "Location Select Select My Profile Location (OBSOLETE) BURNEY SC - GC TRAILER (O…"
paste input "CAE6"
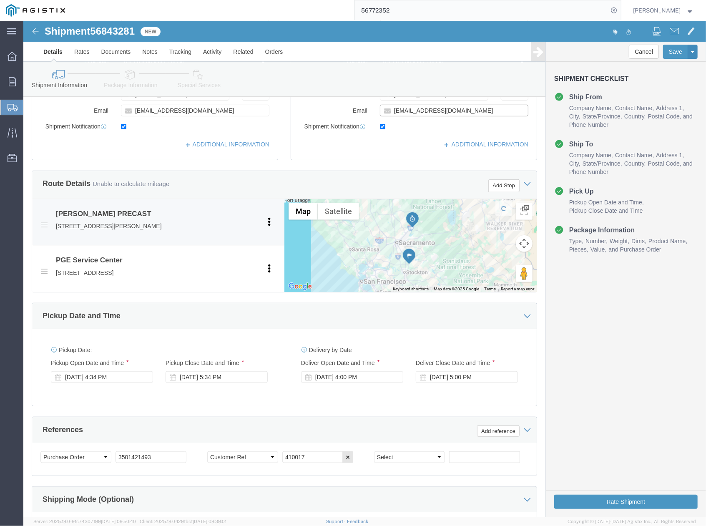
scroll to position [389, 0]
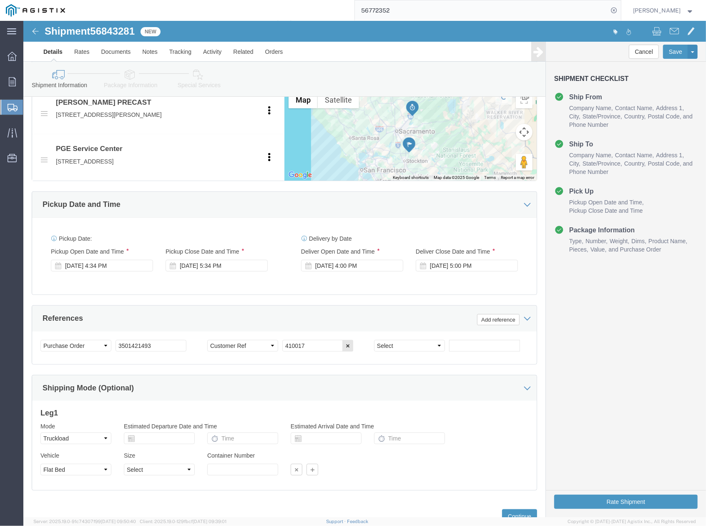
type input "CAE6@pge.com"
drag, startPoint x: 288, startPoint y: 325, endPoint x: 255, endPoint y: 325, distance: 33.4
click div "Select Account Type Activity ID Airline Appointment Number ASN Batch Request # …"
paste input "30"
type input "410030"
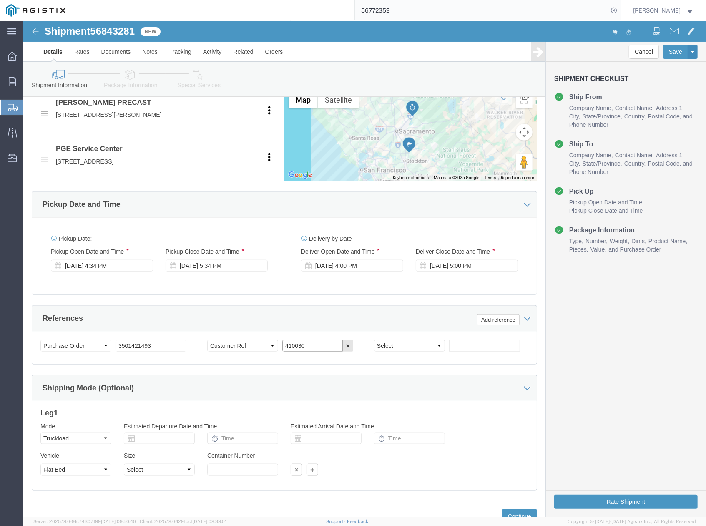
drag, startPoint x: 292, startPoint y: 327, endPoint x: 254, endPoint y: 334, distance: 39.4
click div "Select Account Type Activity ID Airline Appointment Number ASN Batch Request # …"
drag, startPoint x: 138, startPoint y: 333, endPoint x: 79, endPoint y: 336, distance: 58.9
click div "Select Account Type Activity ID Airline Appointment Number ASN Batch Request # …"
paste input "655"
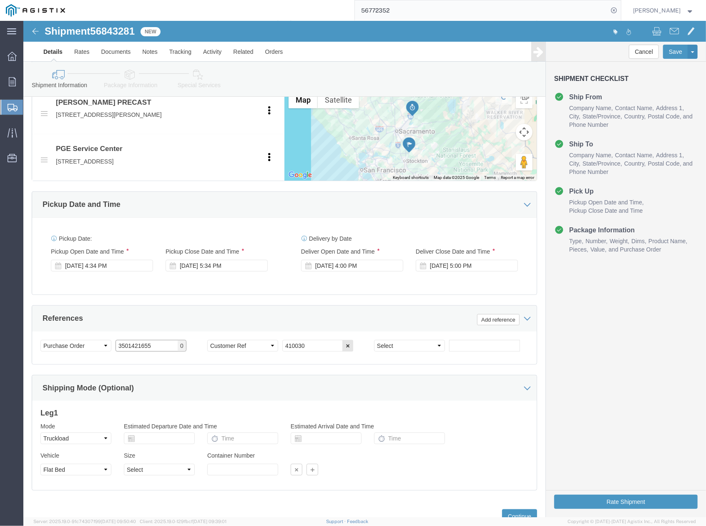
scroll to position [424, 0]
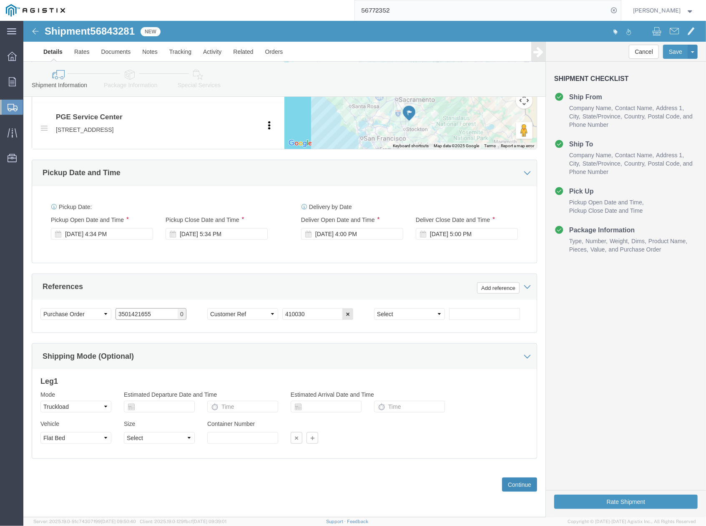
type input "3501421655"
click button "Continue"
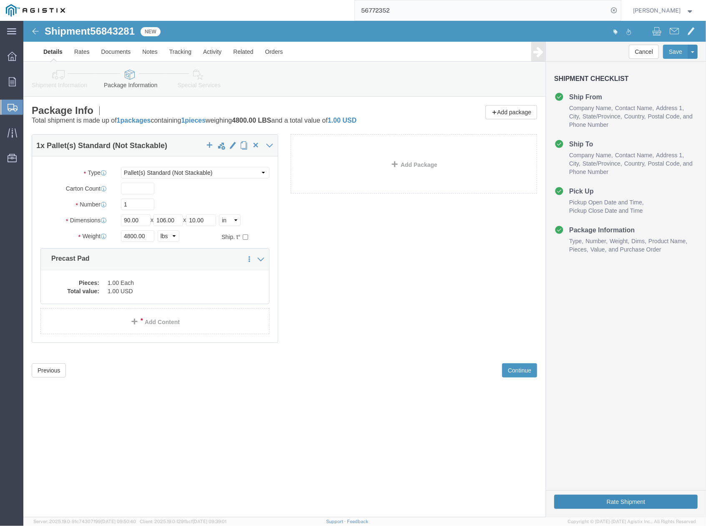
click button "Rate Shipment"
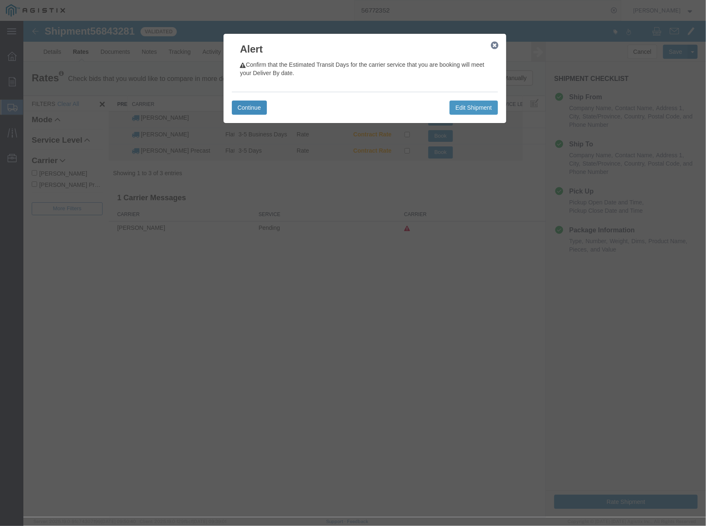
click at [250, 106] on button "Continue" at bounding box center [249, 107] width 35 height 14
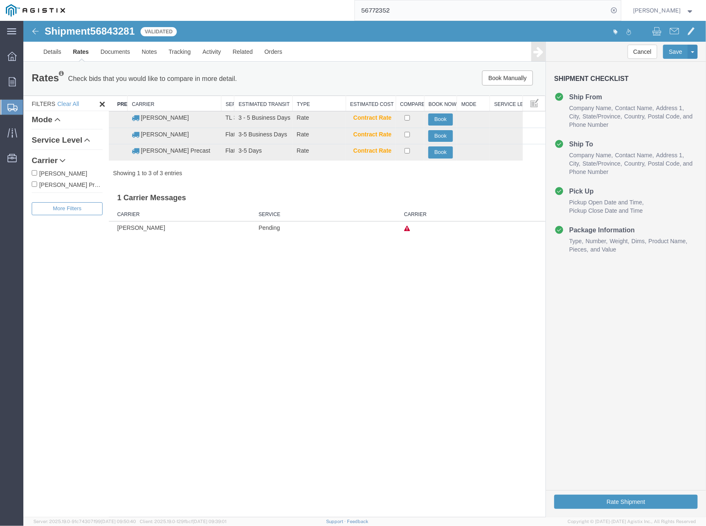
click at [97, 29] on span "56843281" at bounding box center [112, 30] width 45 height 11
drag, startPoint x: 93, startPoint y: 30, endPoint x: 135, endPoint y: 30, distance: 42.1
click at [134, 30] on span "56843281" at bounding box center [112, 30] width 45 height 11
copy span "56843281"
click at [431, 154] on button "Book" at bounding box center [440, 152] width 25 height 12
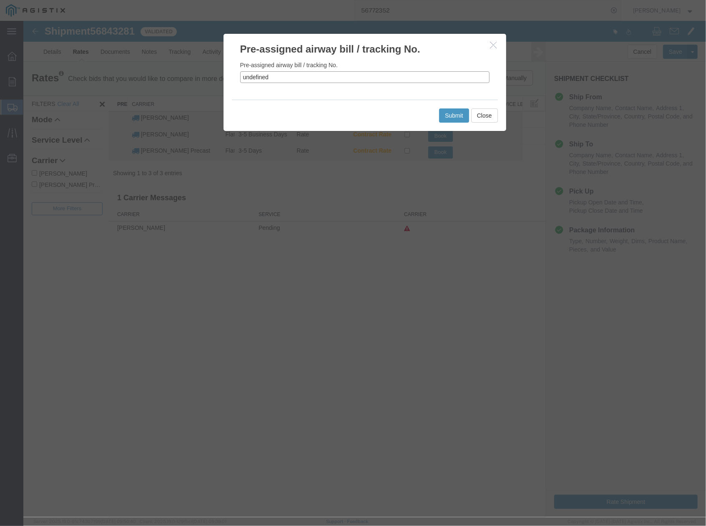
drag, startPoint x: 240, startPoint y: 77, endPoint x: 216, endPoint y: 77, distance: 24.6
click at [216, 77] on div "Pre-assigned airway bill / tracking No. Pre-assigned airway bill / tracking No.…" at bounding box center [364, 268] width 683 height 497
paste input "56843281"
type input "56843281"
click at [447, 115] on button "Submit" at bounding box center [454, 115] width 30 height 14
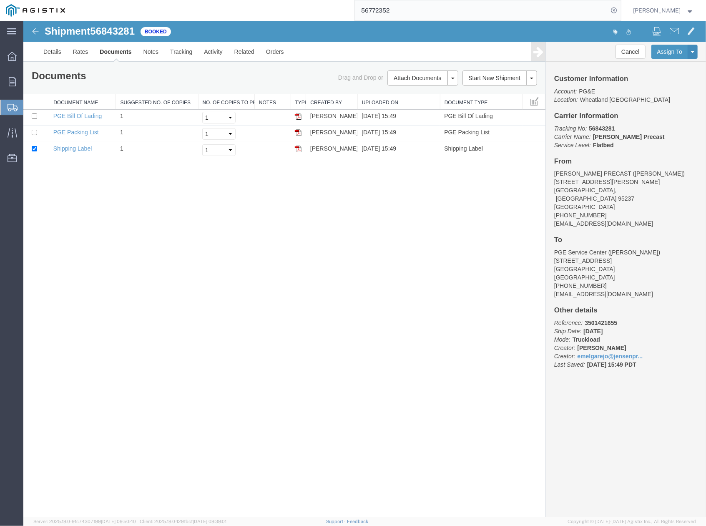
drag, startPoint x: 412, startPoint y: 268, endPoint x: 466, endPoint y: 194, distance: 91.7
click at [421, 258] on div "Shipment 56843281 3 of 3 Booked Details Rates Documents Notes Tracking Activity…" at bounding box center [364, 268] width 683 height 497
